Goal: Check status: Check status

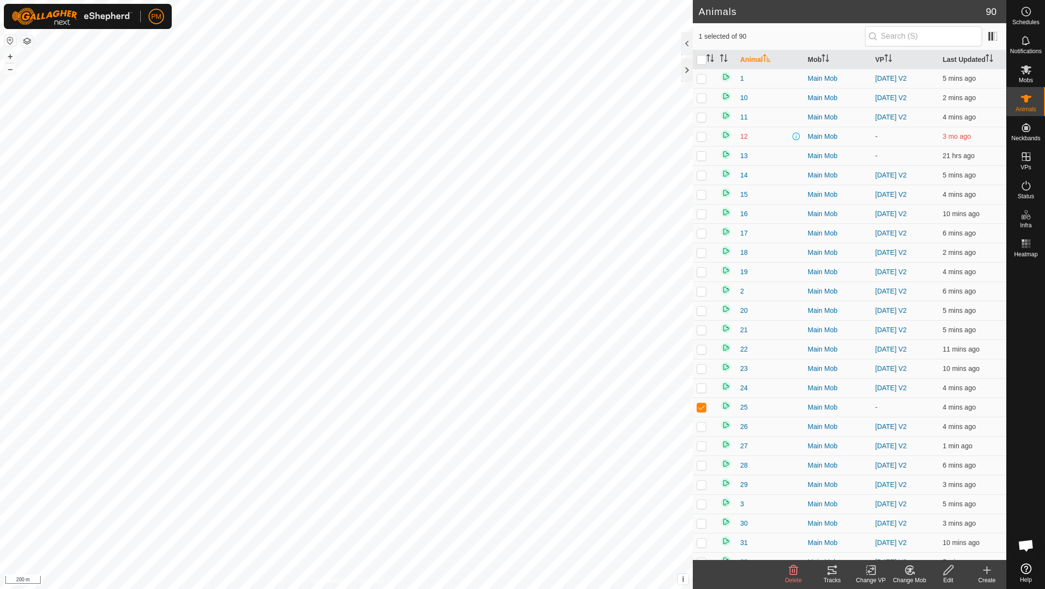
click at [829, 571] on icon at bounding box center [832, 571] width 12 height 12
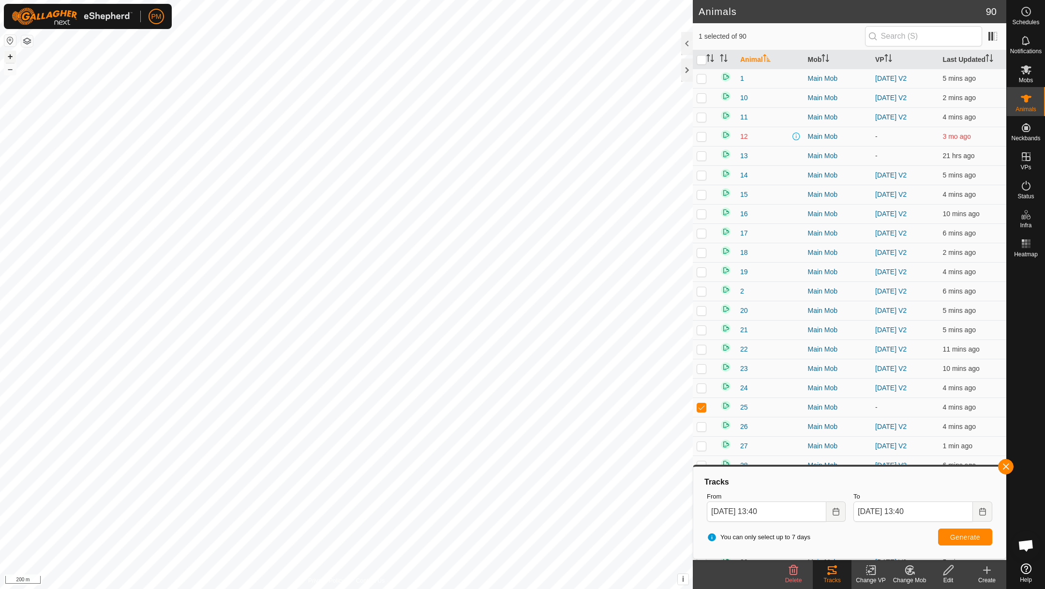
click at [12, 57] on button "+" at bounding box center [10, 57] width 12 height 12
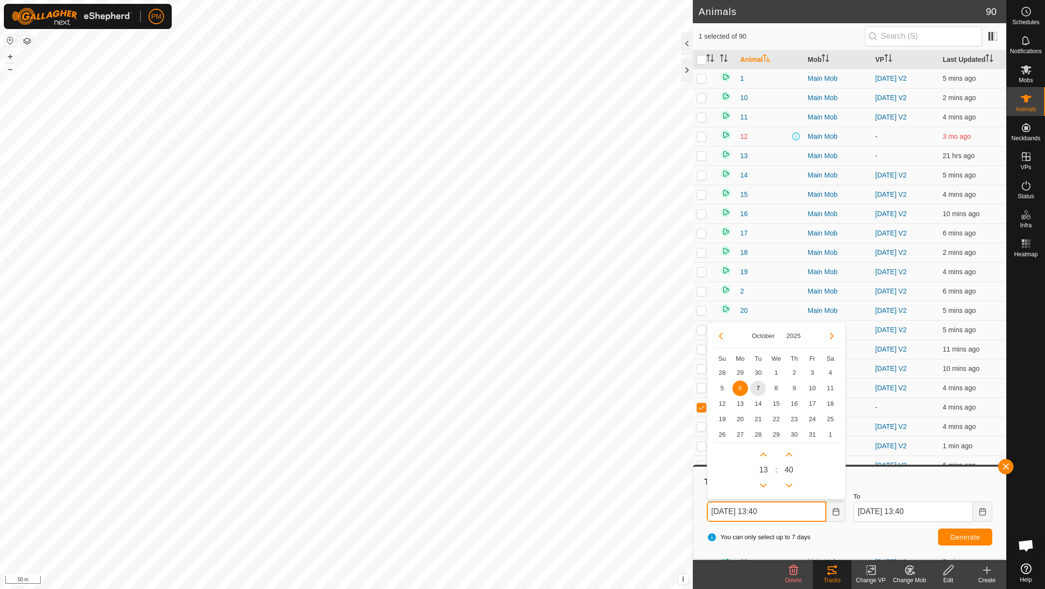
click at [789, 508] on input "06 Oct, 2025 13:40" at bounding box center [766, 512] width 119 height 20
click at [759, 388] on span "7" at bounding box center [757, 388] width 15 height 15
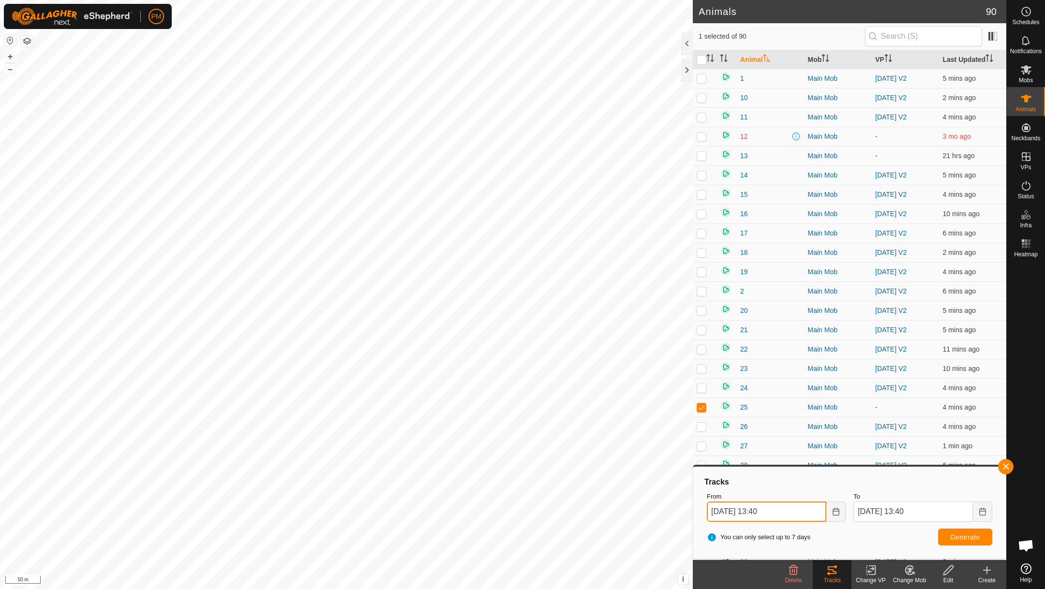
click at [786, 509] on input "07 Oct, 2025 13:40" at bounding box center [766, 512] width 119 height 20
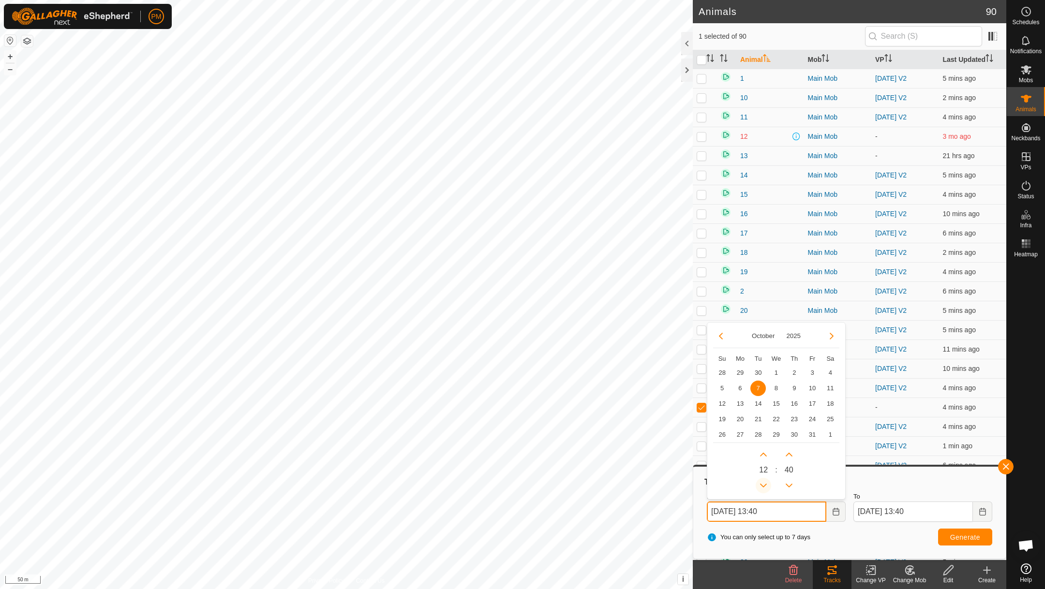
click at [764, 484] on button "Previous Hour" at bounding box center [763, 485] width 15 height 15
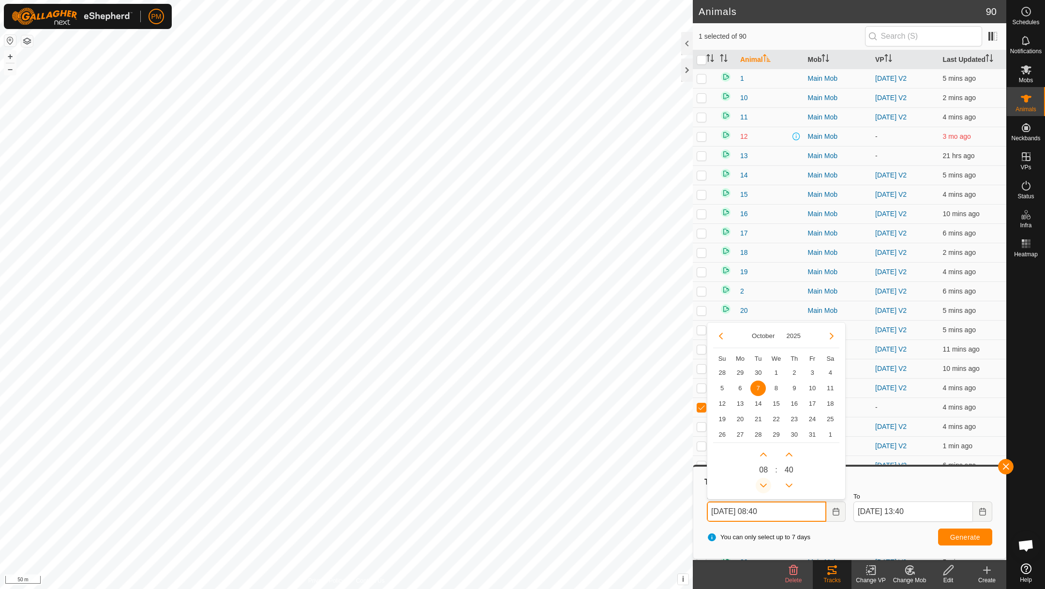
click at [764, 484] on button "Previous Hour" at bounding box center [763, 485] width 15 height 15
click at [945, 536] on button "Generate" at bounding box center [965, 537] width 54 height 17
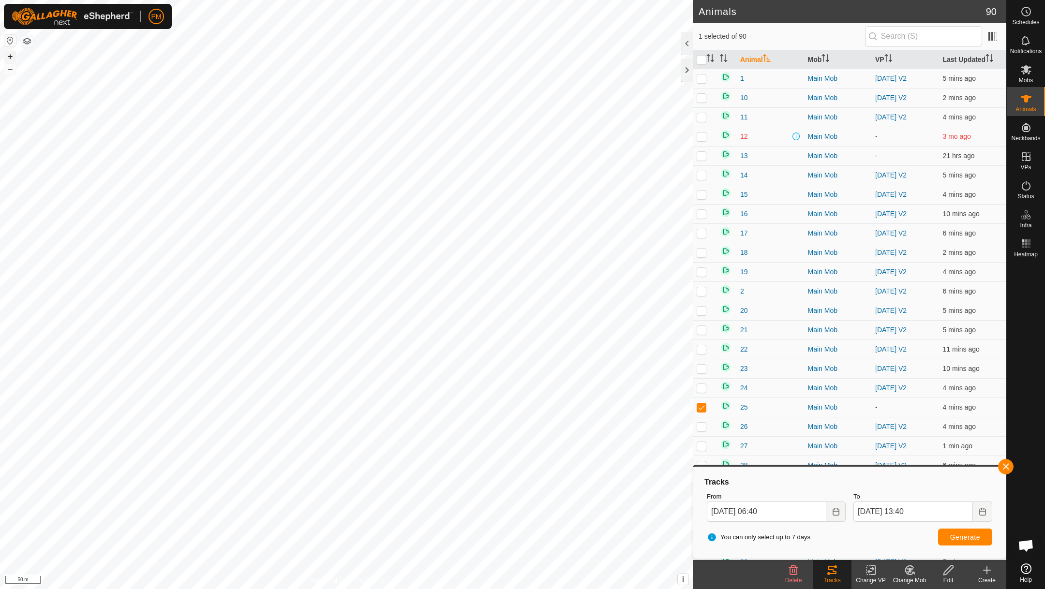
click at [11, 56] on button "+" at bounding box center [10, 57] width 12 height 12
click at [836, 508] on icon "Choose Date" at bounding box center [836, 512] width 6 height 8
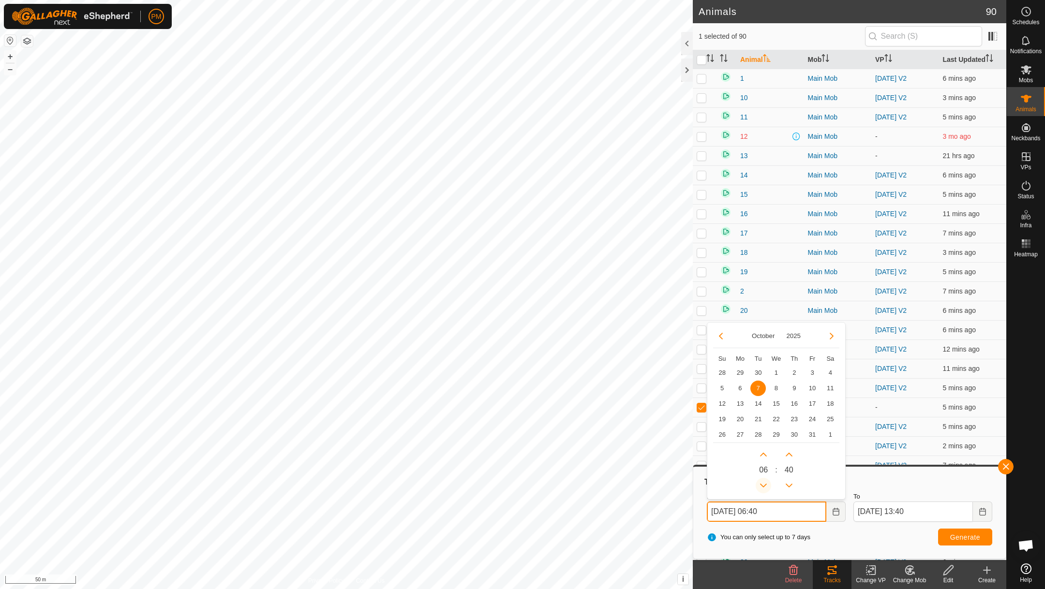
click at [764, 480] on button "Previous Hour" at bounding box center [763, 485] width 15 height 15
click at [765, 452] on button "Next Hour" at bounding box center [763, 454] width 15 height 15
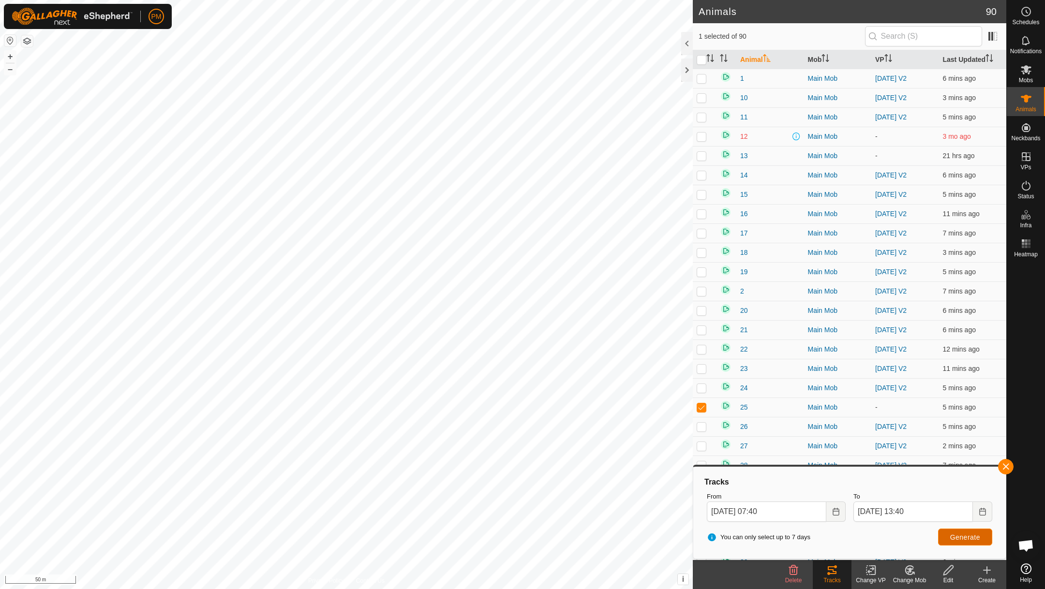
click at [958, 534] on span "Generate" at bounding box center [965, 538] width 30 height 8
click at [839, 509] on icon "Choose Date" at bounding box center [836, 512] width 8 height 8
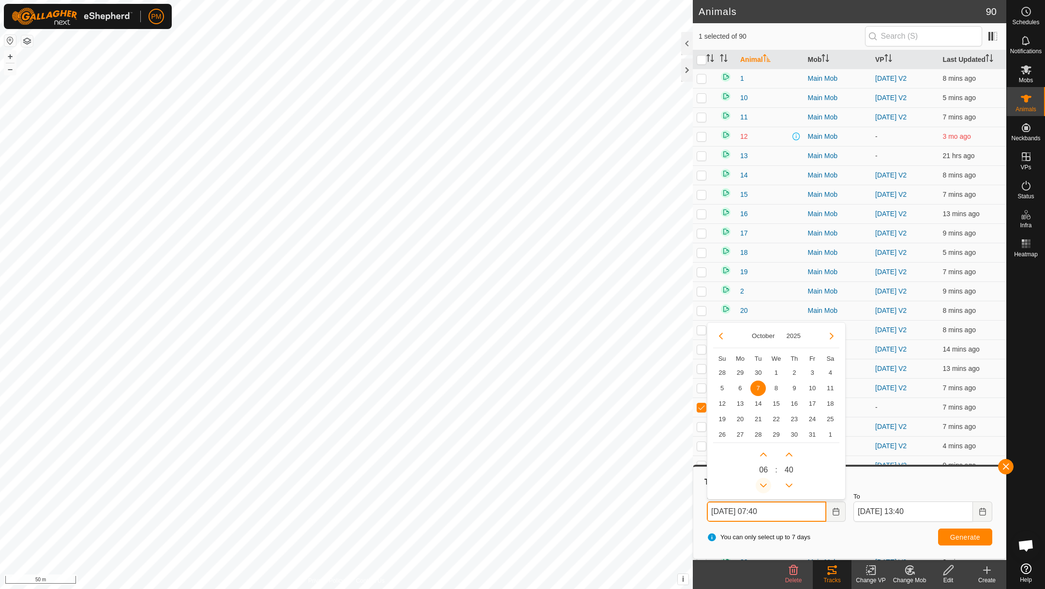
click at [764, 488] on button "Previous Hour" at bounding box center [763, 485] width 15 height 15
click at [765, 452] on button "Next Hour" at bounding box center [763, 454] width 15 height 15
click at [951, 534] on span "Generate" at bounding box center [965, 538] width 30 height 8
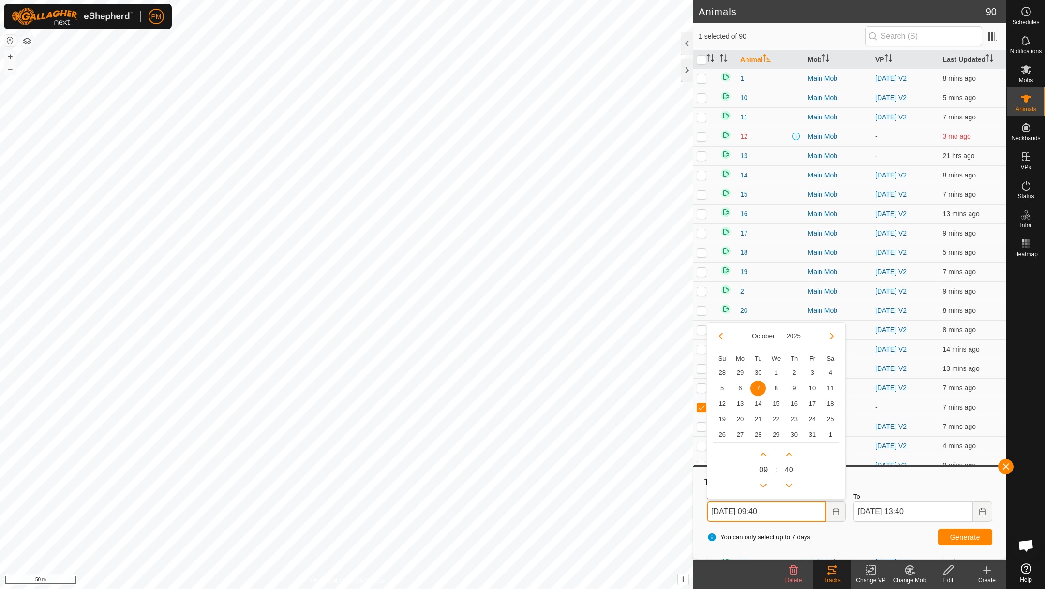
click at [796, 510] on input "07 Oct, 2025 09:40" at bounding box center [766, 512] width 119 height 20
click at [762, 452] on button "Next Hour" at bounding box center [763, 454] width 15 height 15
click at [762, 450] on button "Next Hour" at bounding box center [763, 454] width 15 height 15
type input "07 Oct, 2025 11:40"
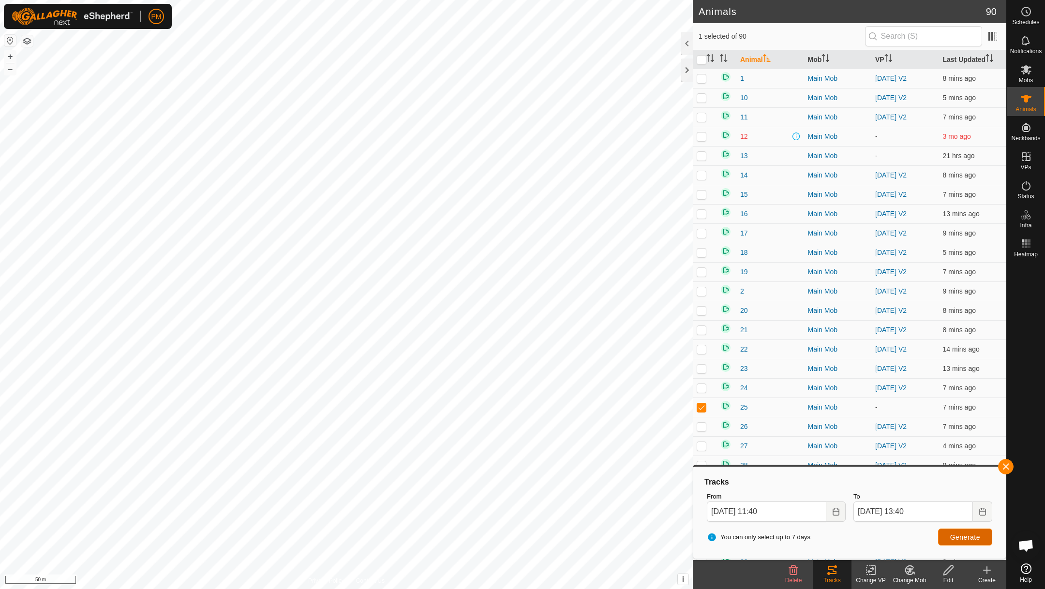
click at [950, 530] on button "Generate" at bounding box center [965, 537] width 54 height 17
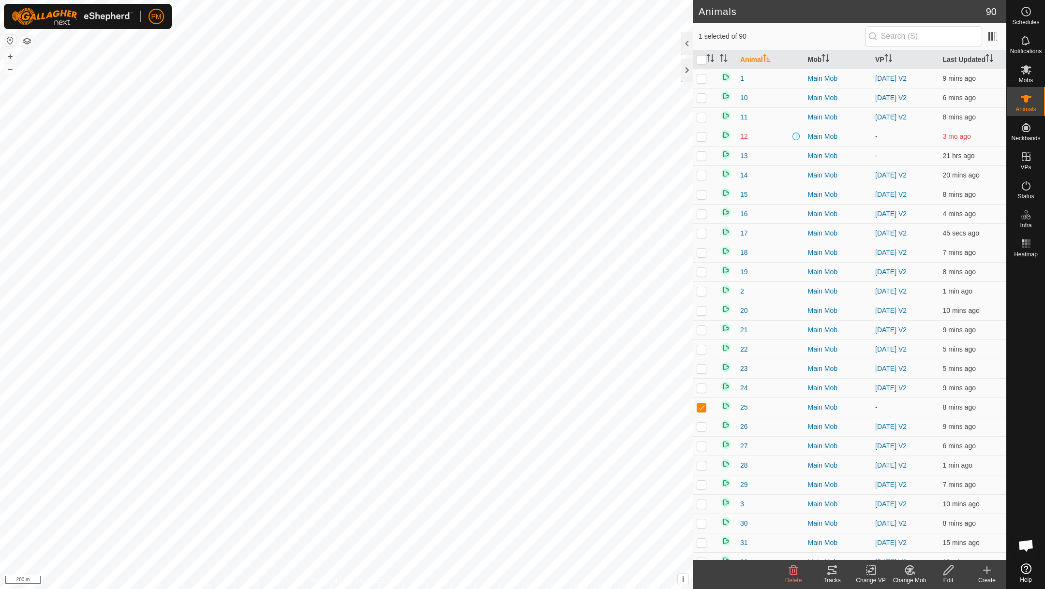
click at [831, 565] on icon at bounding box center [832, 571] width 12 height 12
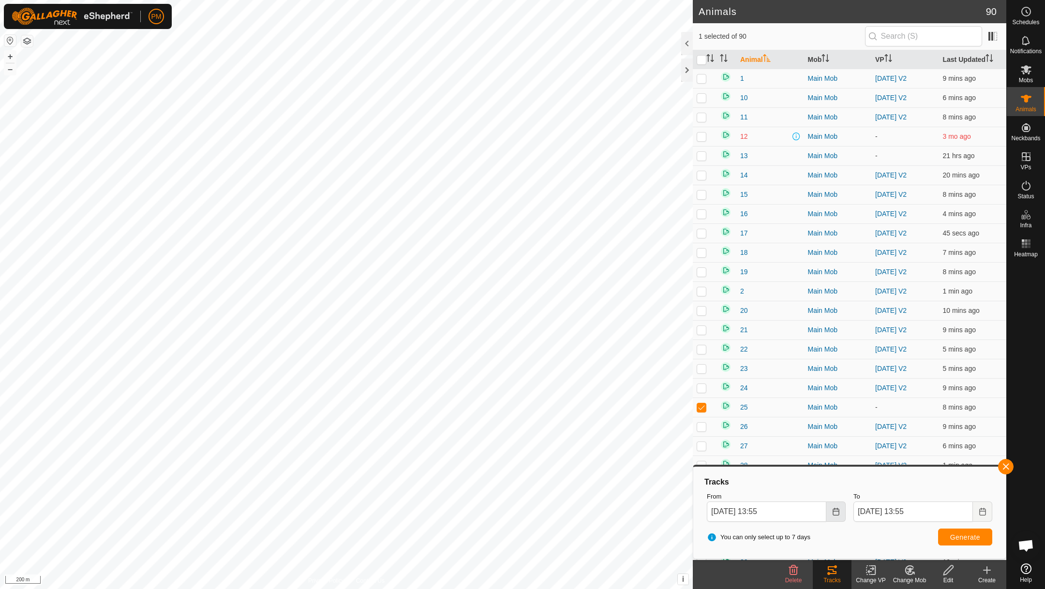
click at [833, 511] on icon "Choose Date" at bounding box center [836, 512] width 6 height 8
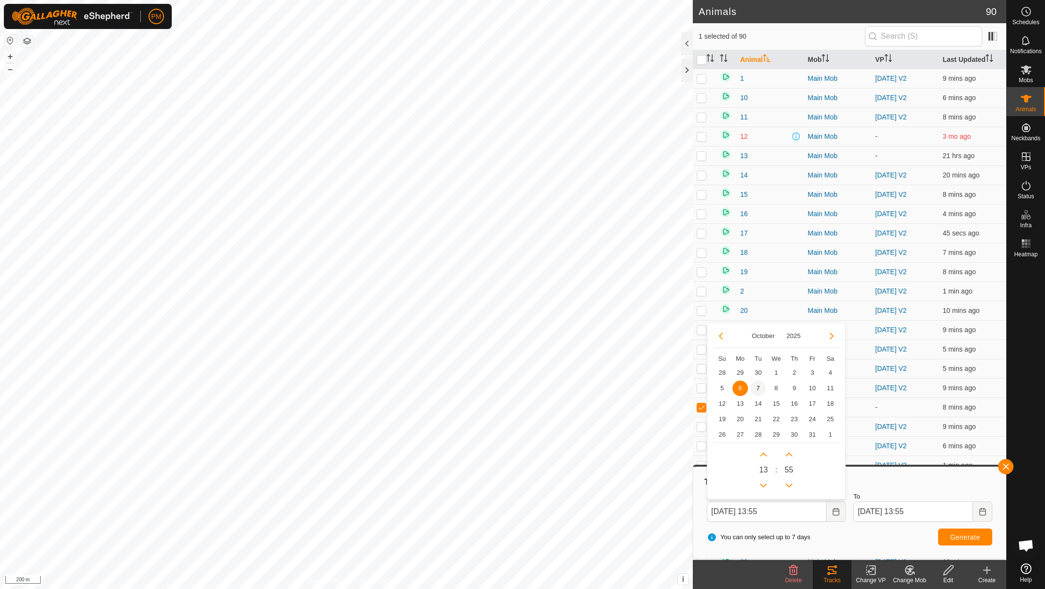
click at [761, 384] on span "7" at bounding box center [757, 388] width 15 height 15
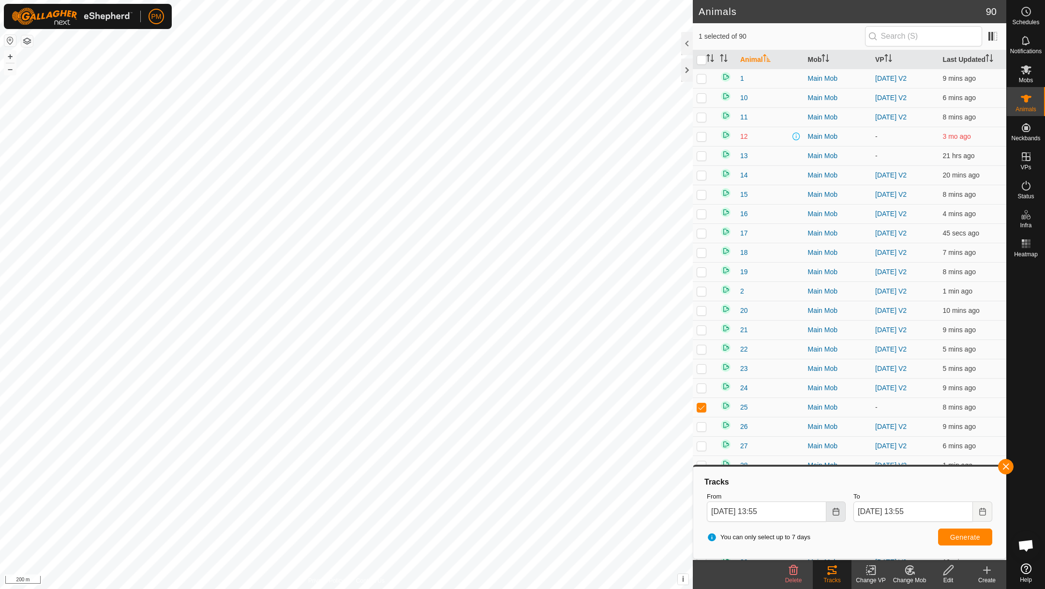
click at [833, 508] on icon "Choose Date" at bounding box center [836, 512] width 8 height 8
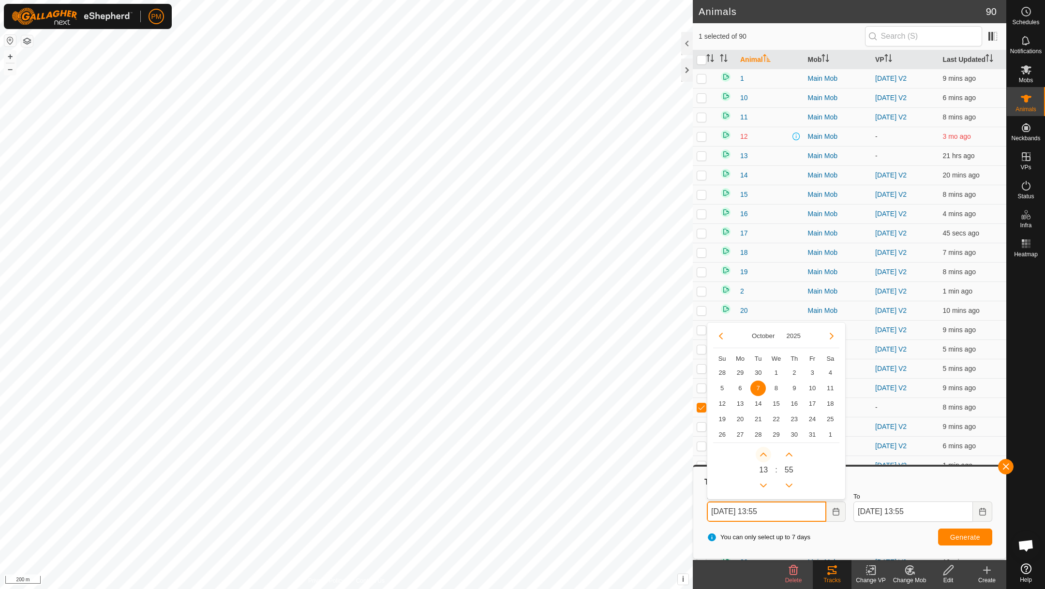
click at [764, 448] on button "Next Hour" at bounding box center [763, 454] width 15 height 15
type input "[DATE] 14:55"
click at [764, 448] on button "Next Hour" at bounding box center [763, 454] width 15 height 15
click at [762, 482] on button "Previous Hour" at bounding box center [763, 485] width 15 height 15
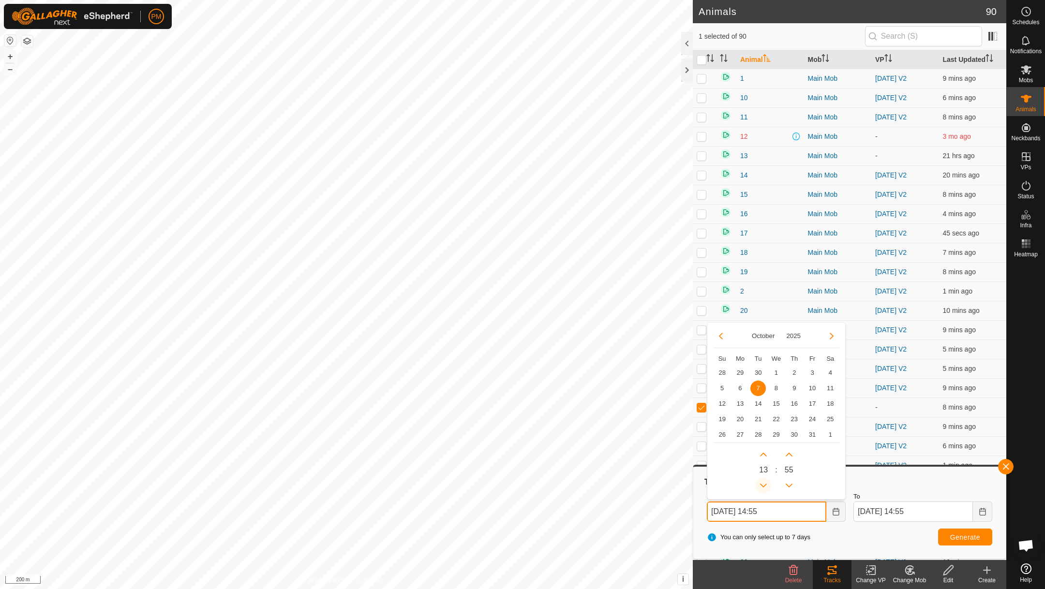
click at [762, 482] on button "Previous Hour" at bounding box center [763, 485] width 15 height 15
type input "[DATE] 10:55"
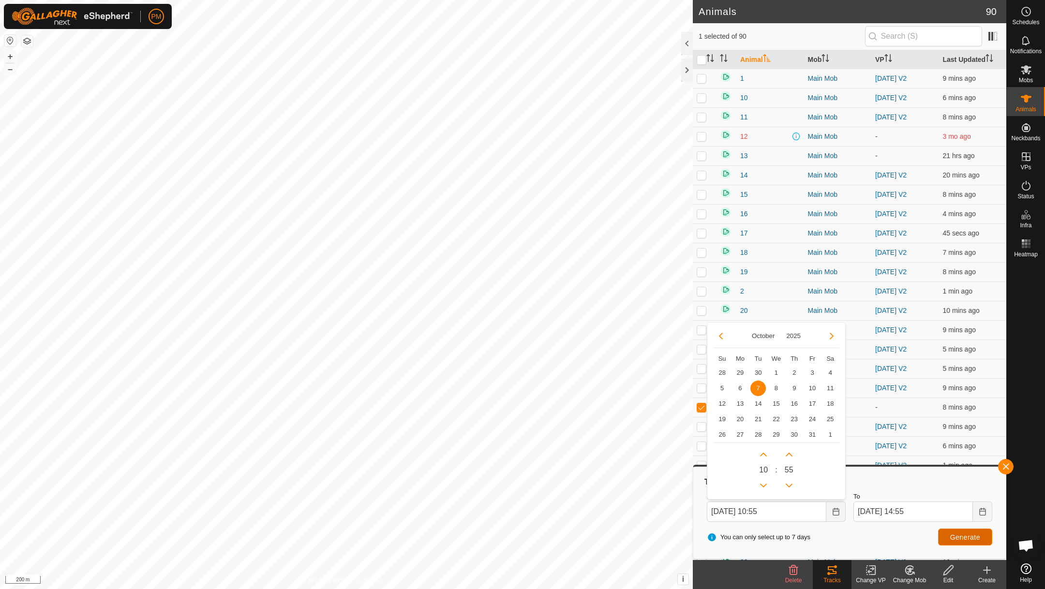
click at [955, 534] on span "Generate" at bounding box center [965, 538] width 30 height 8
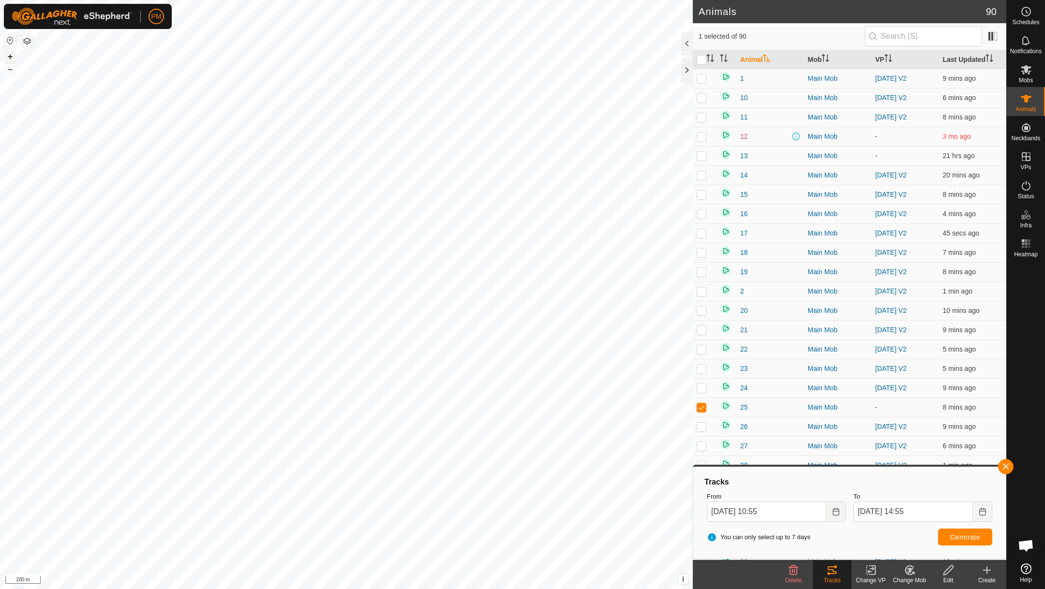
click at [12, 55] on button "+" at bounding box center [10, 57] width 12 height 12
click at [12, 54] on button "+" at bounding box center [10, 57] width 12 height 12
click at [10, 54] on button "+" at bounding box center [10, 57] width 12 height 12
click at [447, 589] on div at bounding box center [346, 294] width 693 height 589
